Goal: Use online tool/utility: Utilize a website feature to perform a specific function

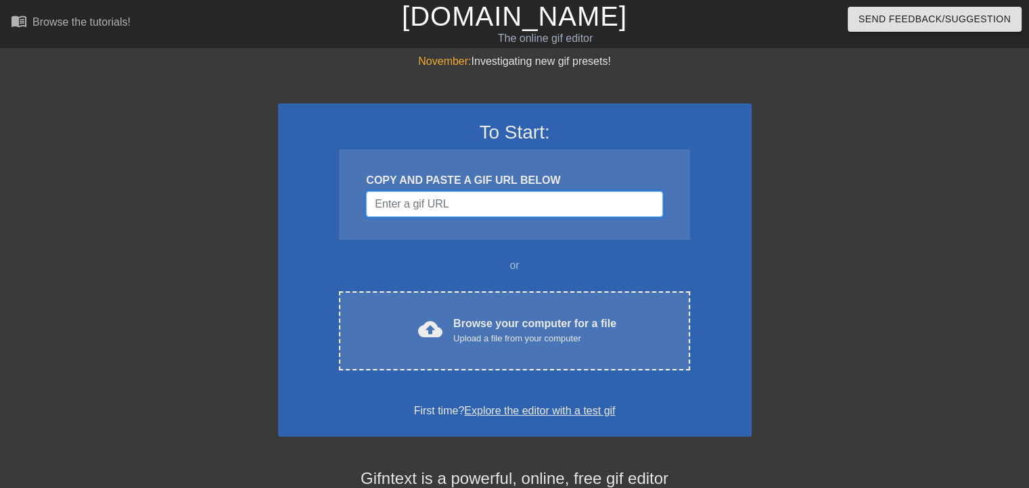
click at [483, 206] on input "Username" at bounding box center [514, 204] width 296 height 26
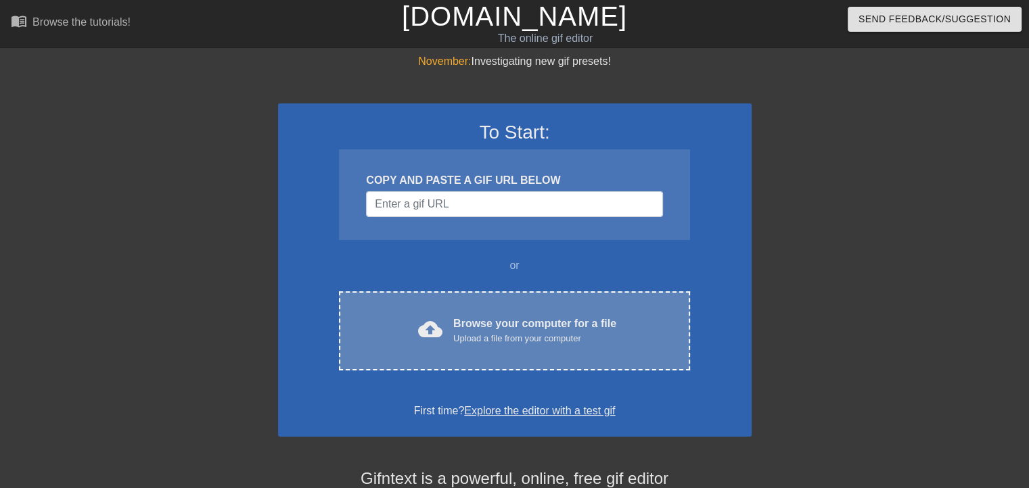
click at [483, 339] on div "Upload a file from your computer" at bounding box center [534, 339] width 163 height 14
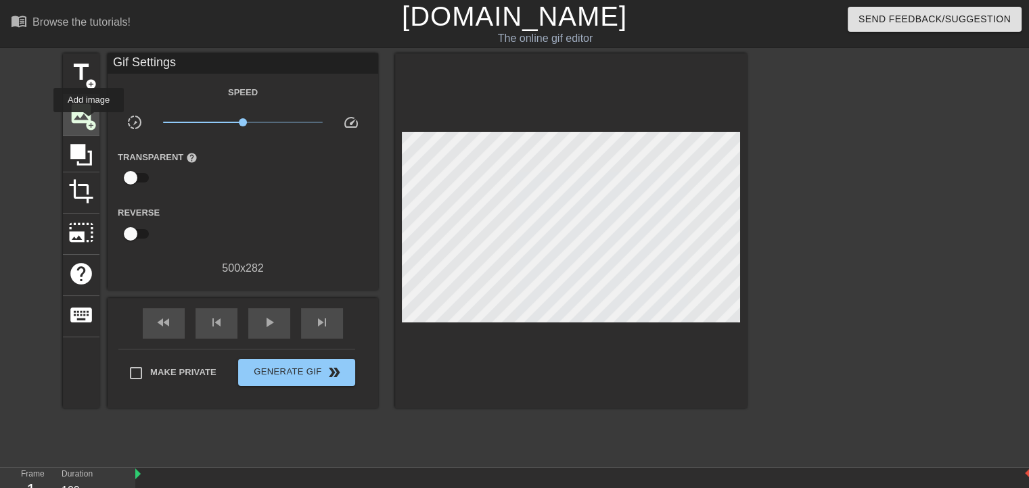
click at [89, 122] on span "add_circle" at bounding box center [90, 125] width 11 height 11
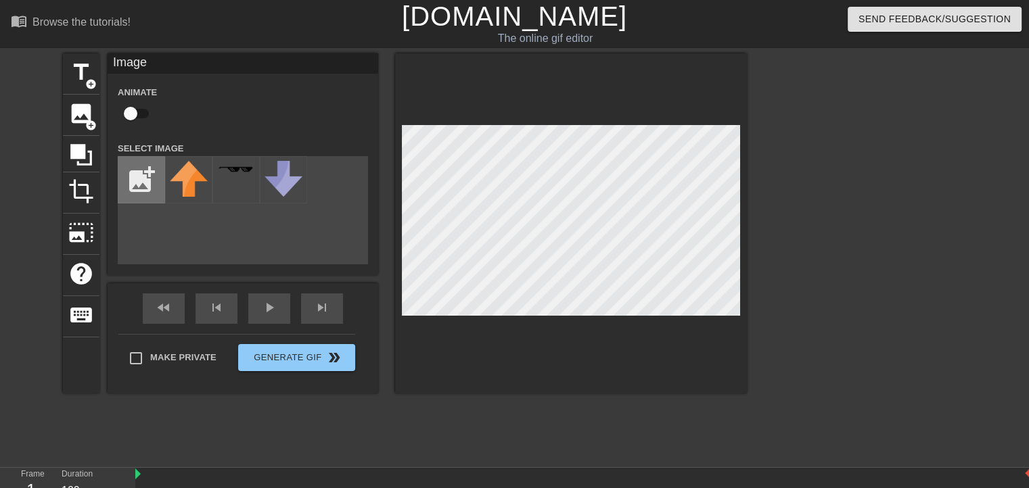
click at [138, 178] on input "file" at bounding box center [141, 180] width 46 height 46
click at [133, 170] on input "file" at bounding box center [141, 180] width 46 height 46
type input "C:\fakepath\Chanel N5 perfume.jpeg"
click at [143, 179] on input "file" at bounding box center [141, 180] width 46 height 46
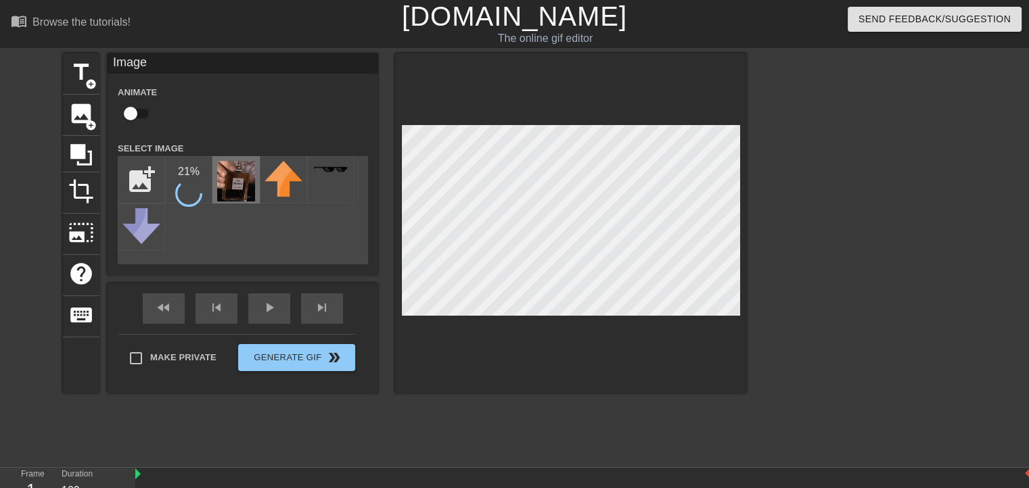
click at [227, 198] on img at bounding box center [236, 181] width 38 height 41
click at [78, 230] on span "photo_size_select_large" at bounding box center [81, 233] width 26 height 26
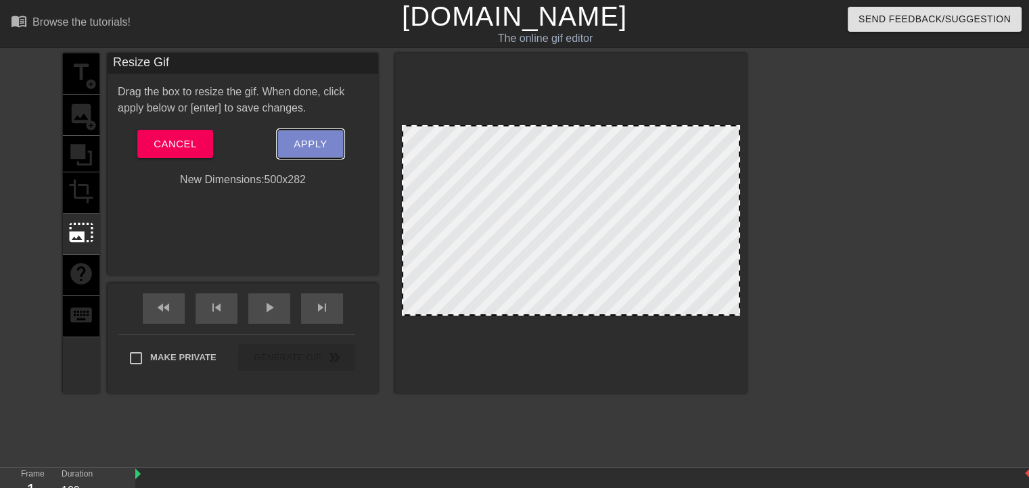
click at [294, 143] on span "Apply" at bounding box center [310, 144] width 33 height 18
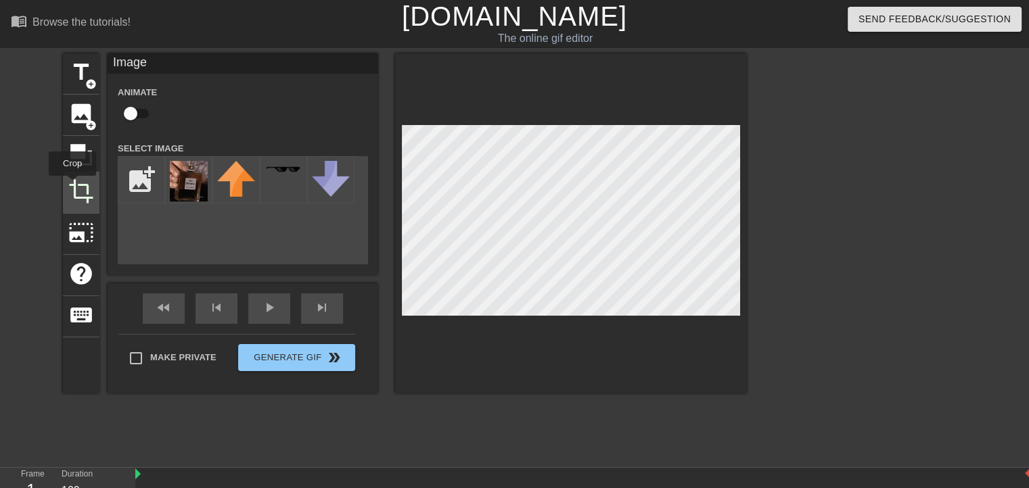
click at [72, 185] on span "crop" at bounding box center [81, 192] width 26 height 26
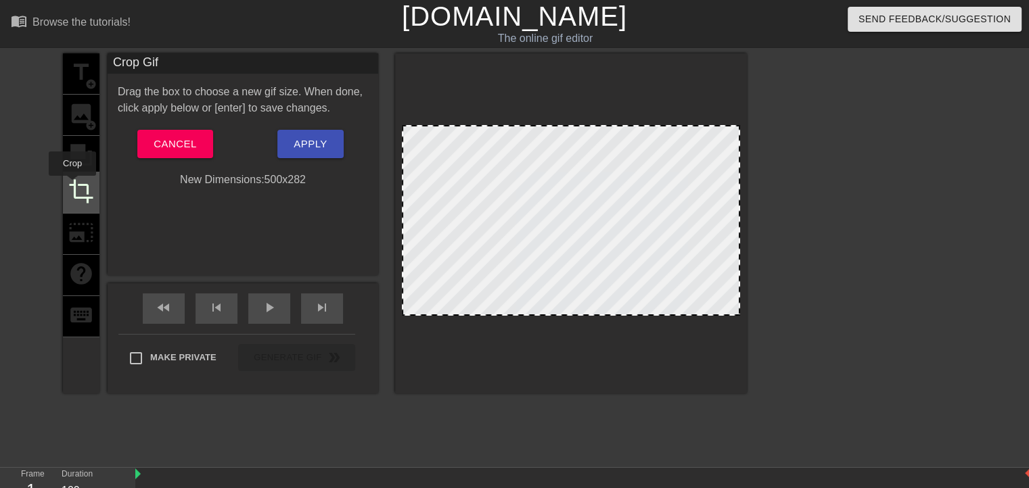
click at [72, 185] on span "crop" at bounding box center [81, 192] width 26 height 26
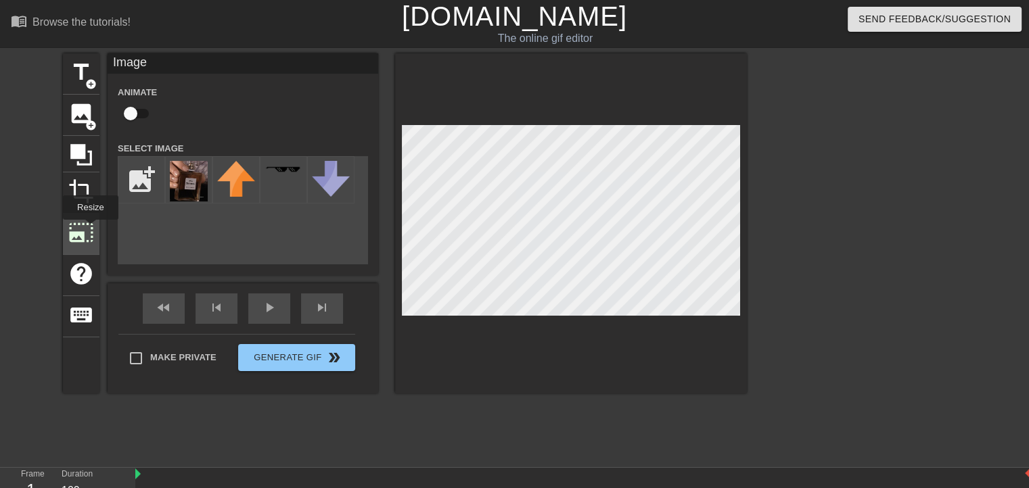
click at [89, 229] on span "photo_size_select_large" at bounding box center [81, 233] width 26 height 26
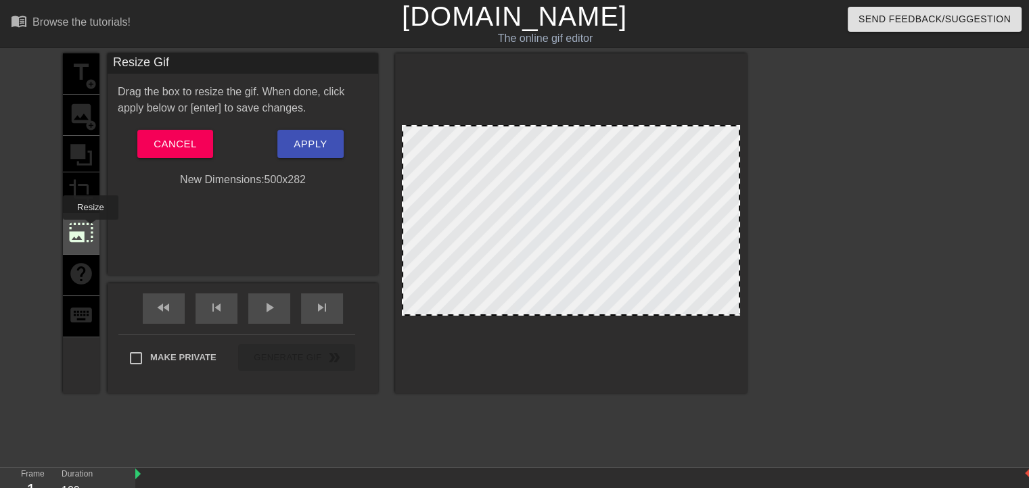
click at [89, 229] on span "photo_size_select_large" at bounding box center [81, 233] width 26 height 26
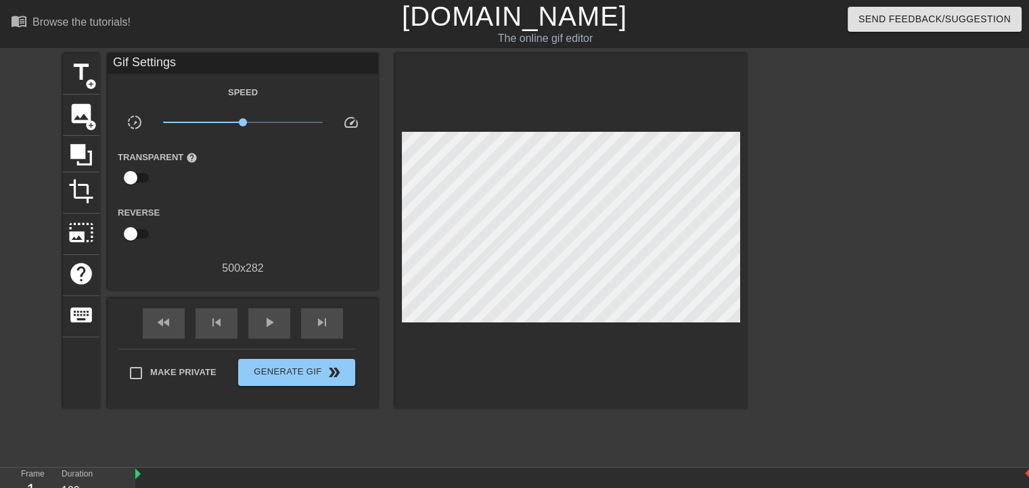
click at [802, 160] on div at bounding box center [864, 256] width 203 height 406
click at [92, 112] on span "image" at bounding box center [81, 114] width 26 height 26
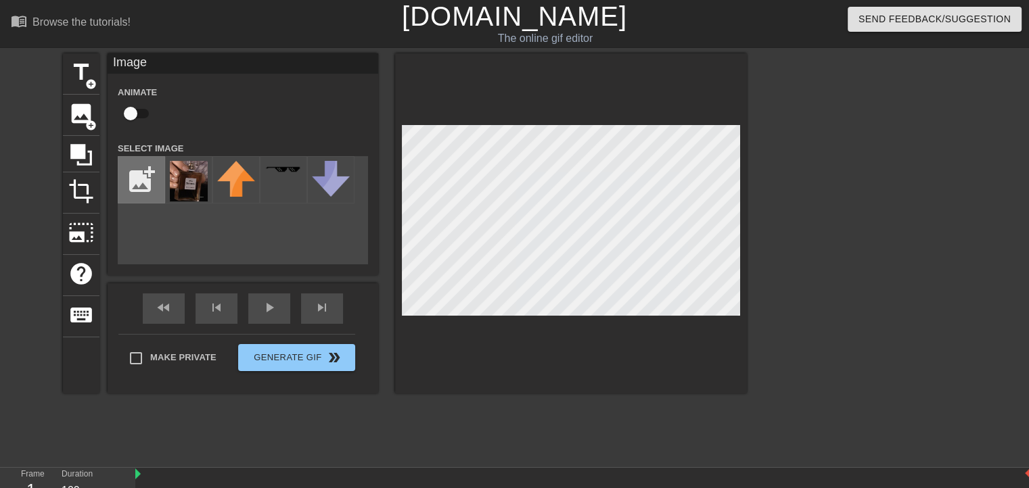
click at [152, 180] on input "file" at bounding box center [141, 180] width 46 height 46
type input "C:\fakepath\Set [PERSON_NAME].jpeg"
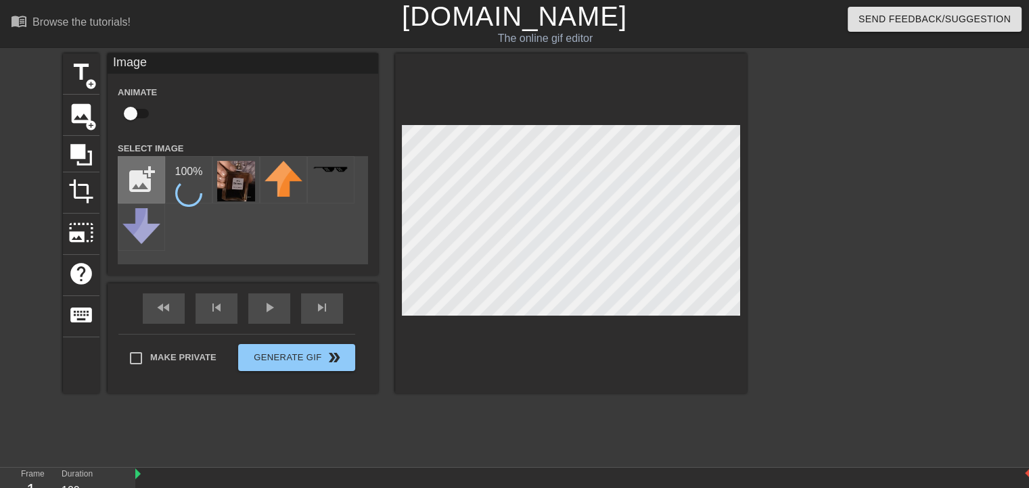
click at [143, 181] on input "file" at bounding box center [141, 180] width 46 height 46
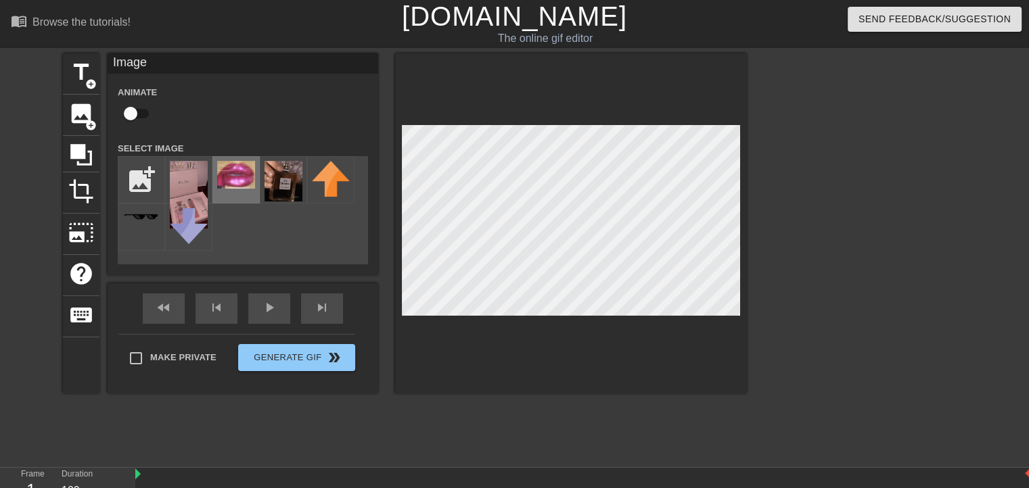
click at [237, 169] on img at bounding box center [236, 175] width 38 height 28
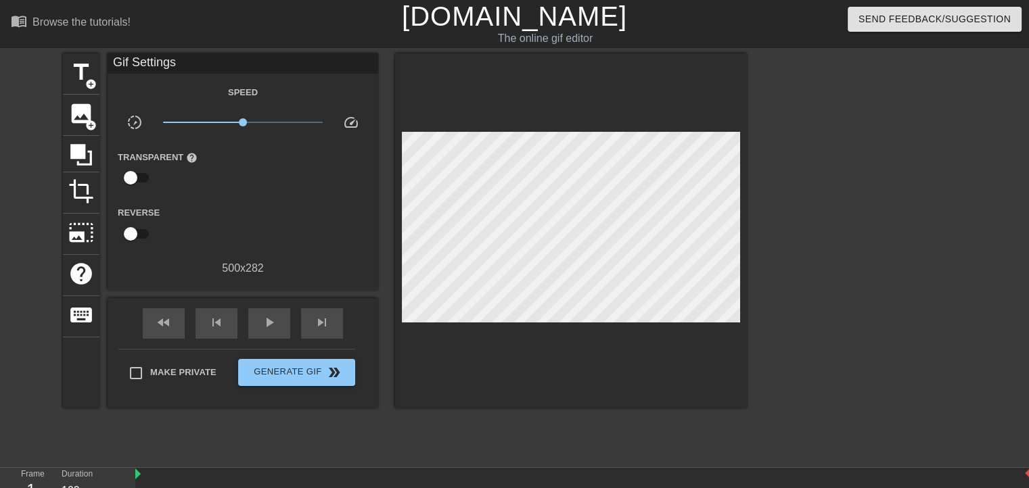
click at [792, 126] on div at bounding box center [864, 256] width 203 height 406
click at [68, 124] on div "image add_circle" at bounding box center [81, 115] width 37 height 41
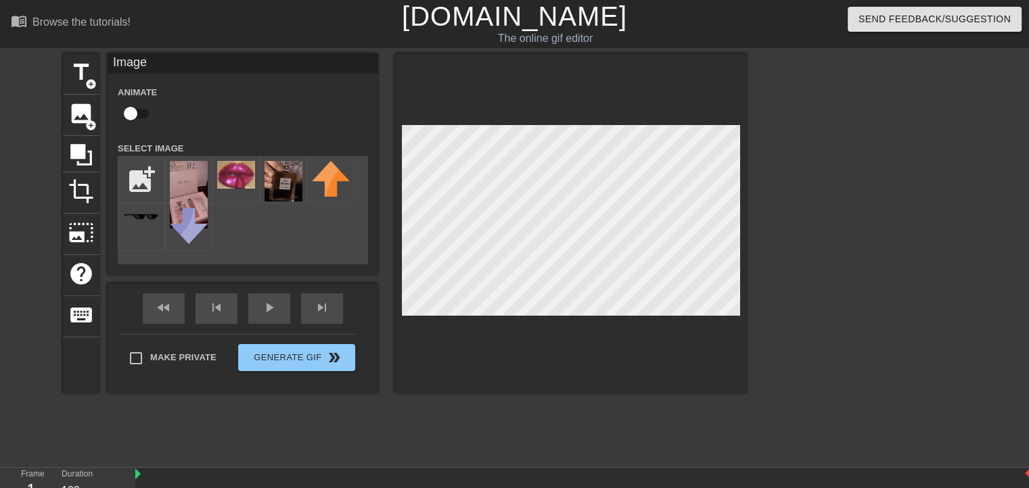
click at [543, 396] on div "title add_circle image add_circle crop photo_size_select_large help keyboard Im…" at bounding box center [405, 256] width 684 height 406
click at [229, 168] on img at bounding box center [236, 175] width 38 height 28
click at [239, 183] on img at bounding box center [236, 175] width 38 height 28
click at [143, 182] on input "file" at bounding box center [141, 180] width 46 height 46
type input "C:\fakepath\téléchargement - 2025-08-31T182847.424.jpeg"
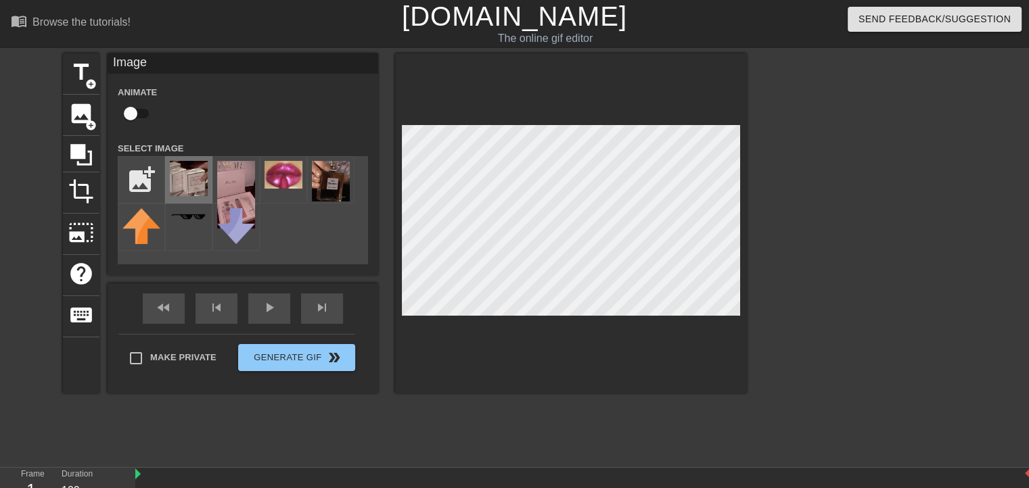
click at [192, 172] on img at bounding box center [189, 178] width 38 height 35
click at [612, 117] on div at bounding box center [571, 223] width 352 height 340
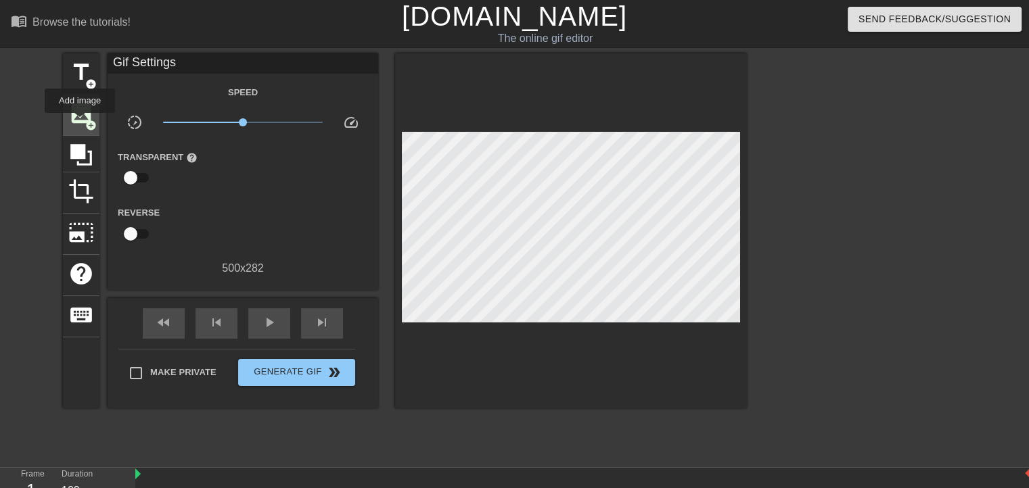
click at [80, 122] on span "image" at bounding box center [81, 114] width 26 height 26
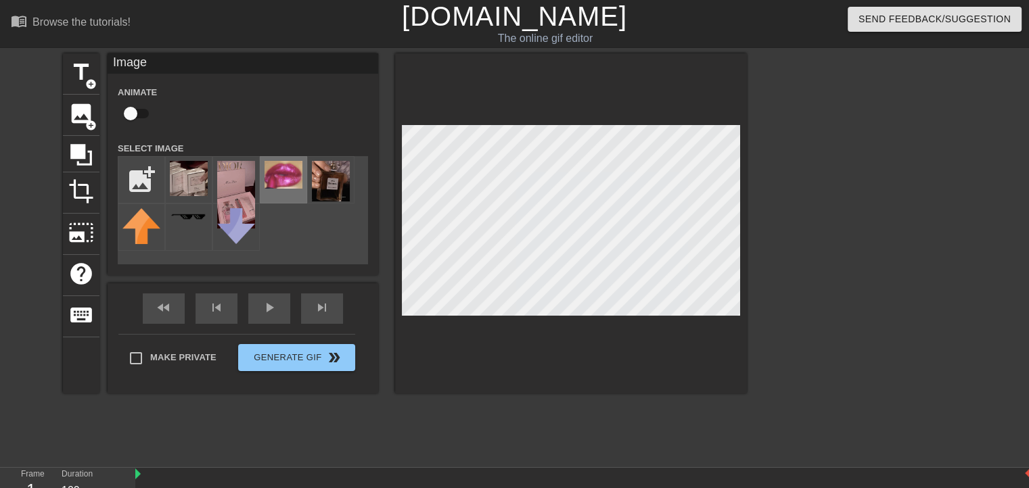
click at [279, 170] on img at bounding box center [283, 175] width 38 height 28
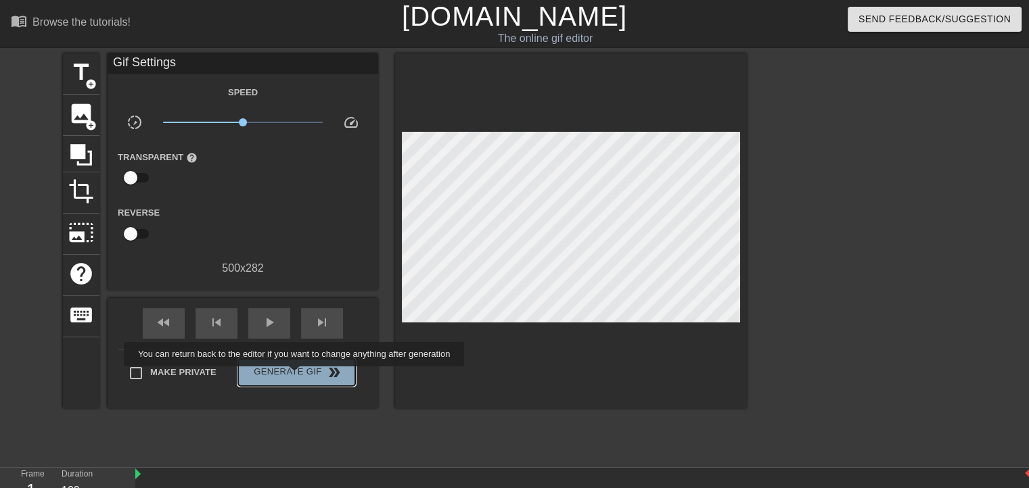
click at [296, 376] on span "Generate Gif double_arrow" at bounding box center [297, 373] width 106 height 16
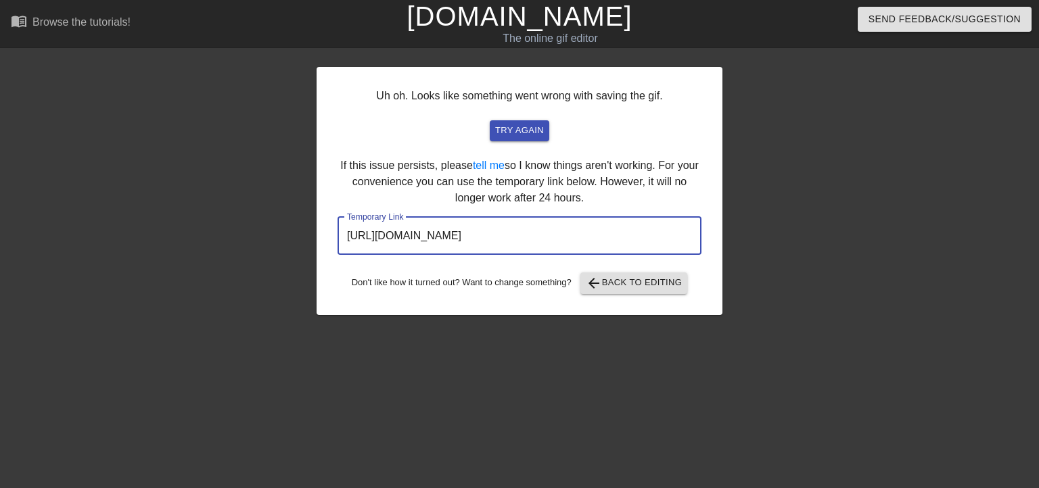
click at [610, 231] on input "[URL][DOMAIN_NAME]" at bounding box center [520, 236] width 364 height 38
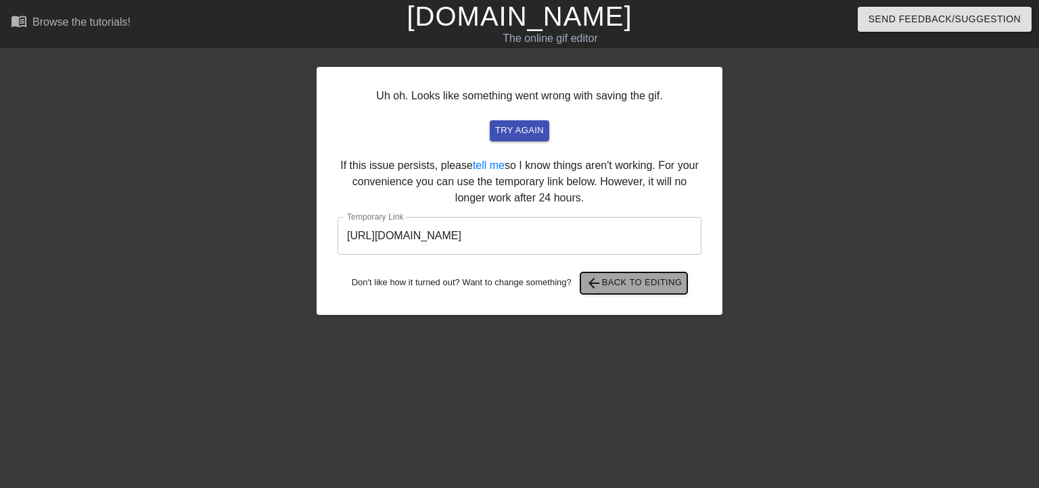
click at [613, 291] on span "arrow_back Back to Editing" at bounding box center [634, 283] width 97 height 16
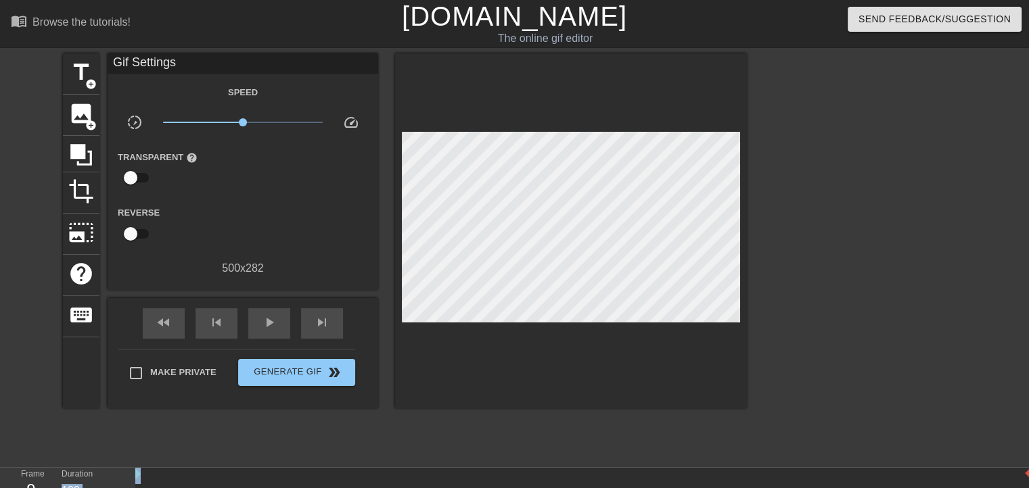
drag, startPoint x: 942, startPoint y: 1, endPoint x: 940, endPoint y: 13, distance: 11.7
click at [940, 13] on div "Send Feedback/Suggestion" at bounding box center [864, 23] width 350 height 47
click at [940, 13] on span "Send Feedback/Suggestion" at bounding box center [934, 19] width 152 height 17
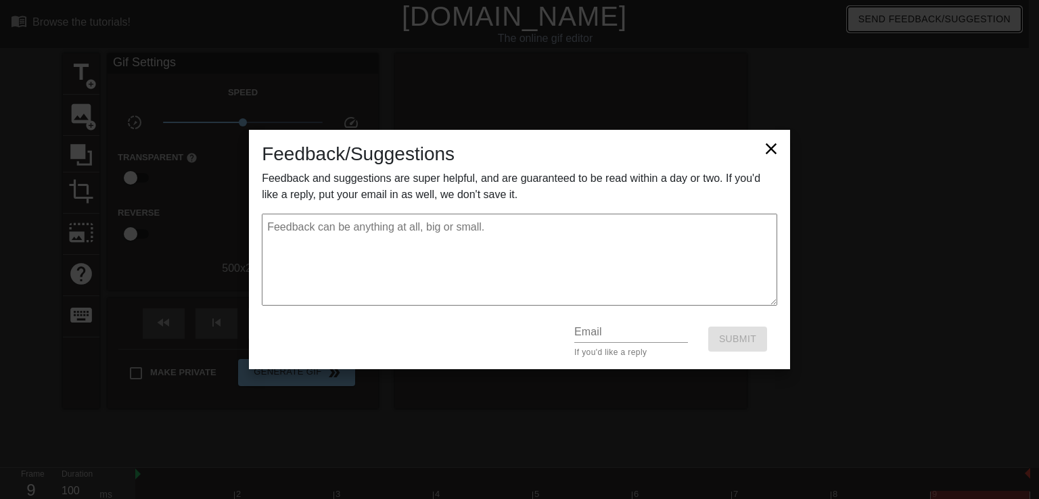
click at [779, 136] on div "Feedback/Suggestions Feedback and suggestions are super helpful, and are guaran…" at bounding box center [519, 250] width 541 height 240
click at [775, 146] on icon at bounding box center [771, 148] width 19 height 19
type textarea "x"
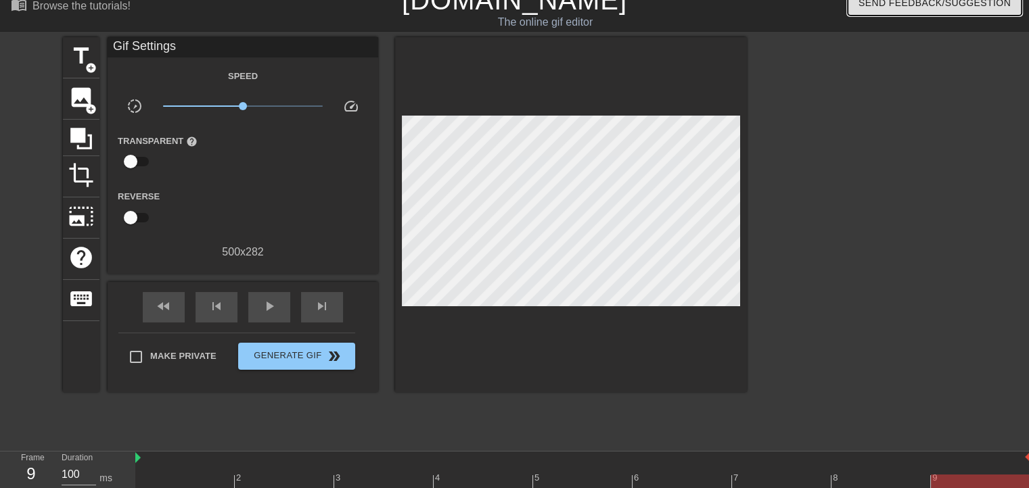
scroll to position [11, 0]
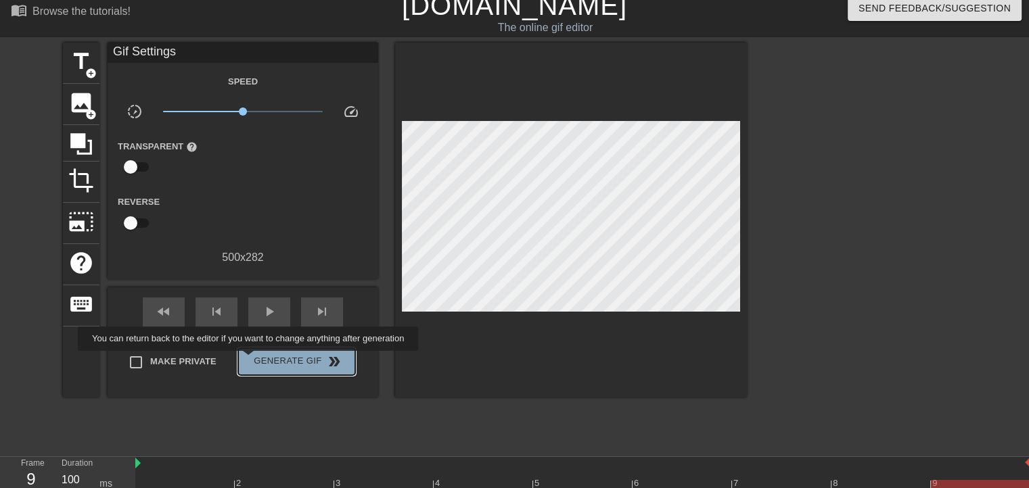
click at [250, 361] on span "Generate Gif double_arrow" at bounding box center [297, 362] width 106 height 16
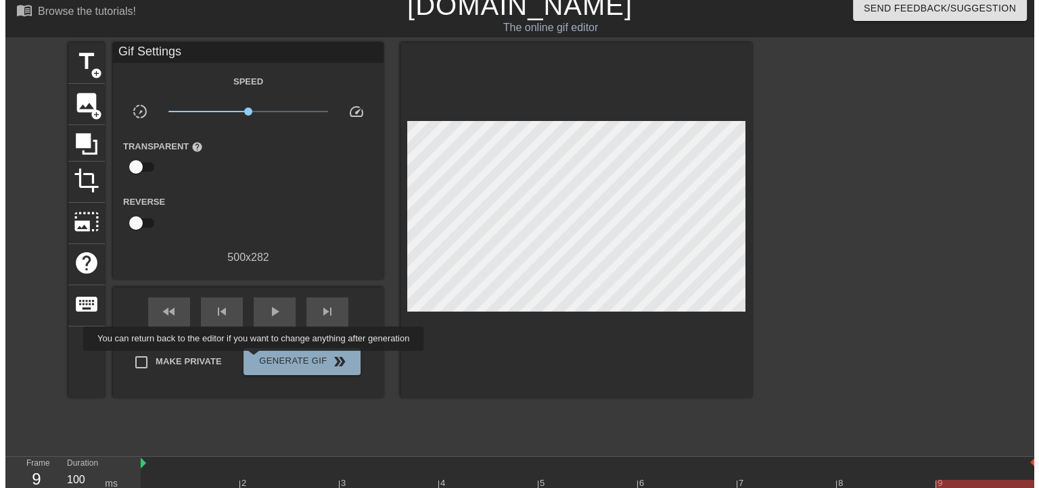
scroll to position [0, 0]
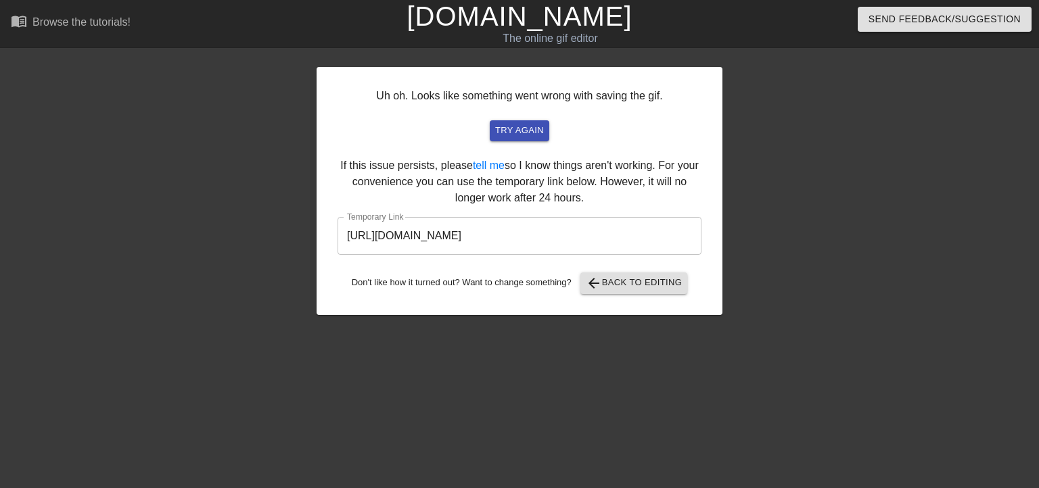
drag, startPoint x: 854, startPoint y: 109, endPoint x: 845, endPoint y: 85, distance: 25.9
click at [845, 85] on div at bounding box center [840, 256] width 203 height 406
click at [552, 199] on div "Uh oh. Looks like something went wrong with saving the gif. try again If this i…" at bounding box center [520, 191] width 406 height 248
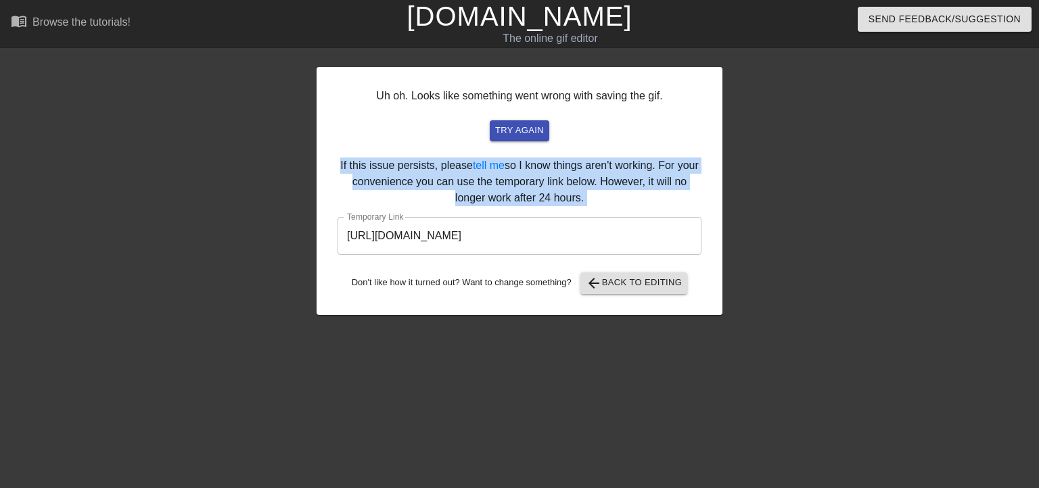
click at [552, 199] on div "Uh oh. Looks like something went wrong with saving the gif. try again If this i…" at bounding box center [520, 191] width 406 height 248
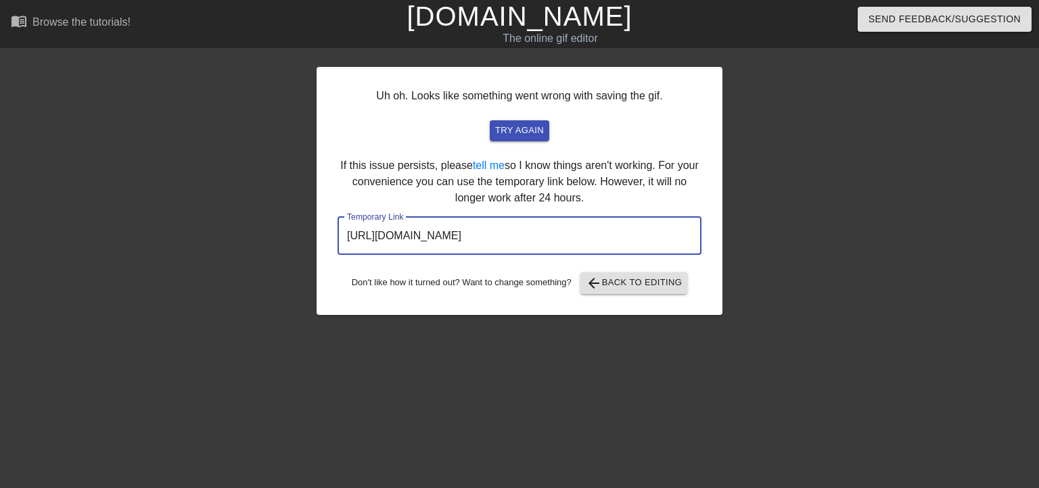
click at [647, 231] on input "[URL][DOMAIN_NAME]" at bounding box center [520, 236] width 364 height 38
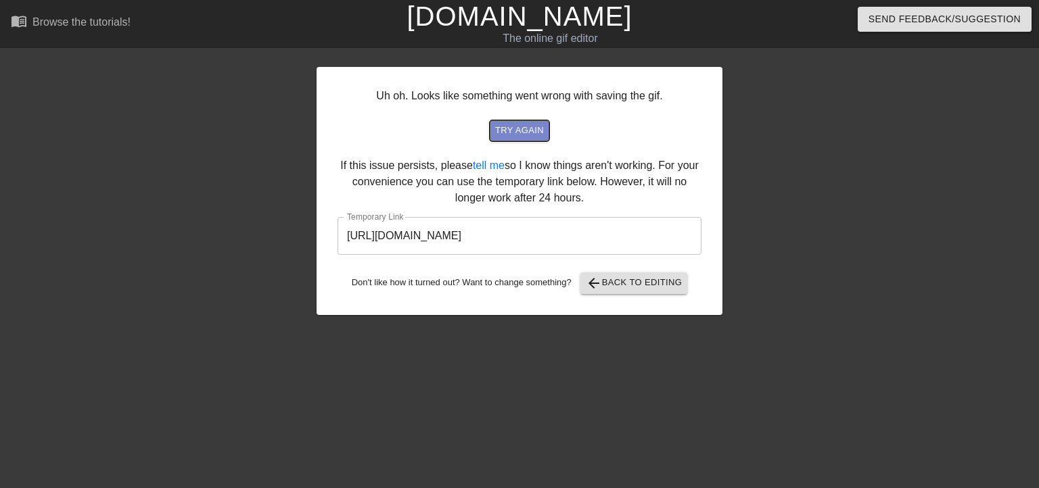
click at [505, 133] on span "try again" at bounding box center [519, 131] width 49 height 16
